Goal: Information Seeking & Learning: Check status

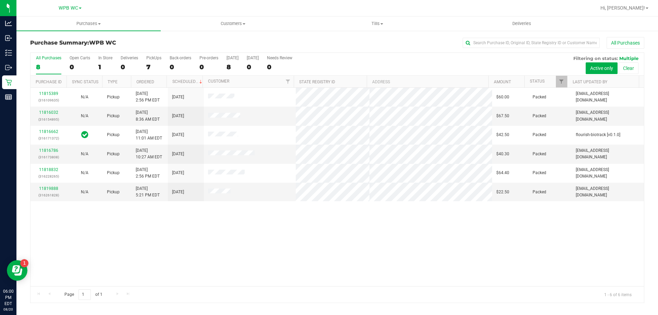
click at [46, 68] on div "8" at bounding box center [48, 67] width 25 height 8
click at [0, 0] on input "All Purchases 8" at bounding box center [0, 0] width 0 height 0
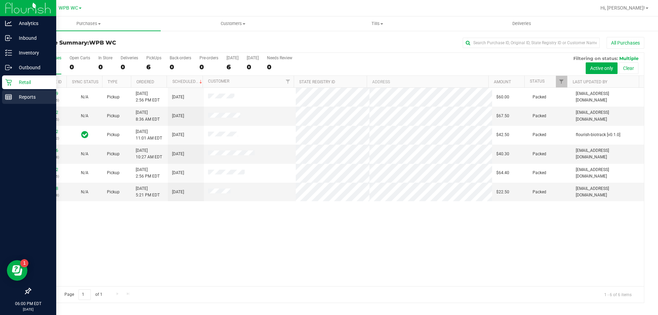
click at [6, 92] on div "Reports" at bounding box center [29, 97] width 54 height 14
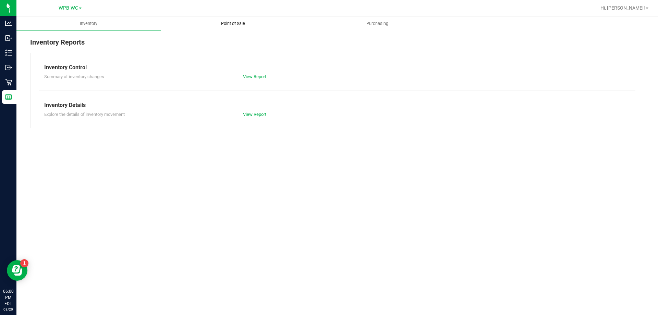
click at [232, 20] on uib-tab-heading "Point of Sale" at bounding box center [233, 24] width 144 height 14
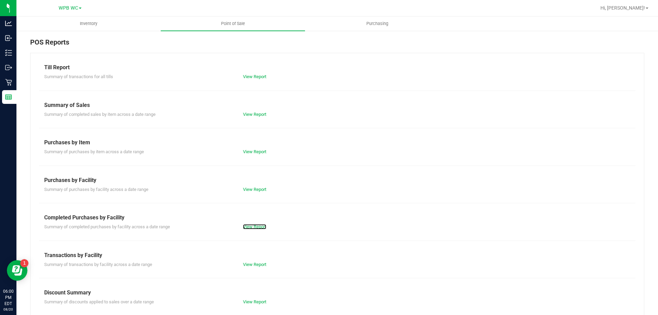
click at [253, 229] on link "View Report" at bounding box center [254, 226] width 23 height 5
